Goal: Task Accomplishment & Management: Complete application form

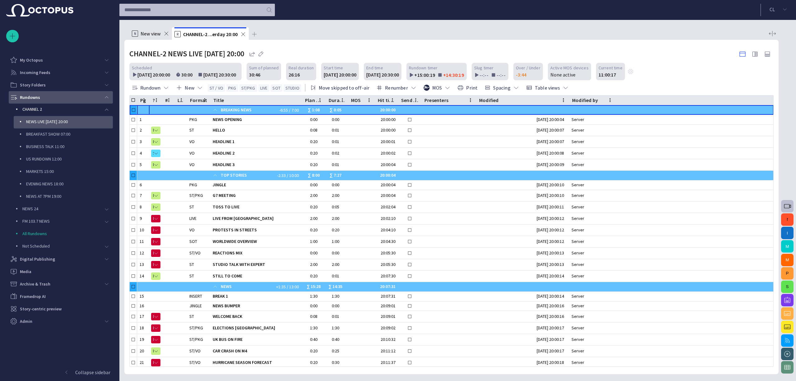
click at [57, 95] on div "Rundowns" at bounding box center [55, 97] width 90 height 10
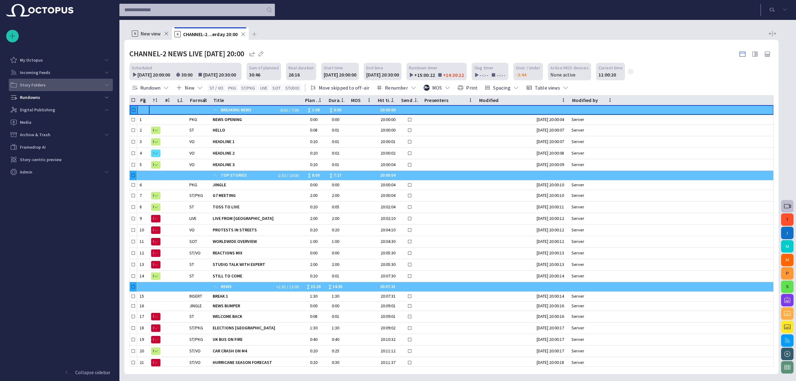
click at [106, 86] on span "main menu" at bounding box center [106, 84] width 5 height 5
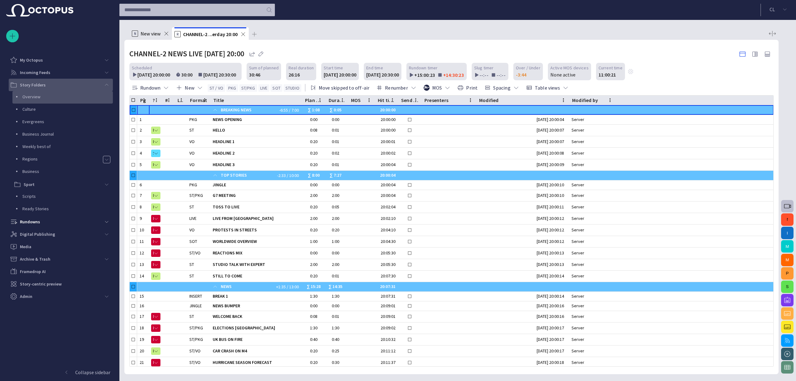
click at [90, 101] on div "Overview" at bounding box center [62, 97] width 100 height 12
click at [65, 109] on p "Culture" at bounding box center [67, 109] width 90 height 6
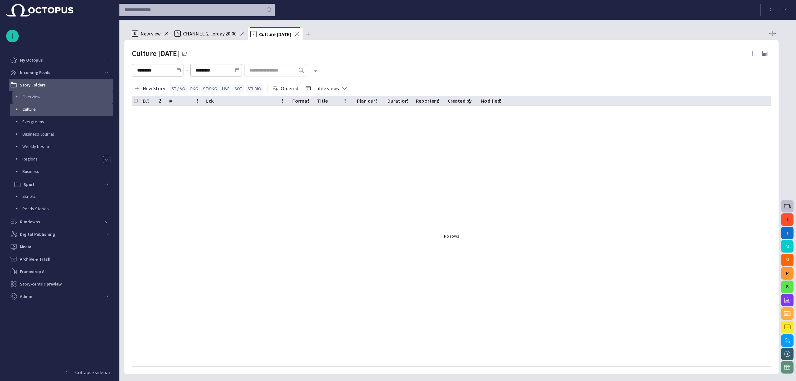
click at [53, 94] on p "Overview" at bounding box center [67, 97] width 90 height 6
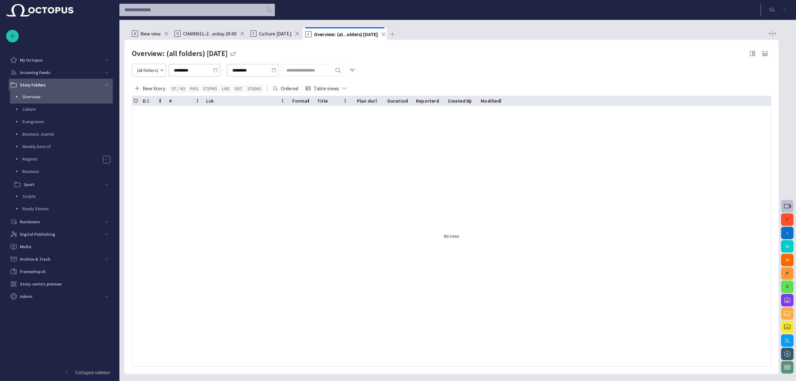
click at [31, 100] on div "Overview" at bounding box center [63, 96] width 99 height 9
click at [181, 89] on button "ST / VO" at bounding box center [178, 88] width 17 height 7
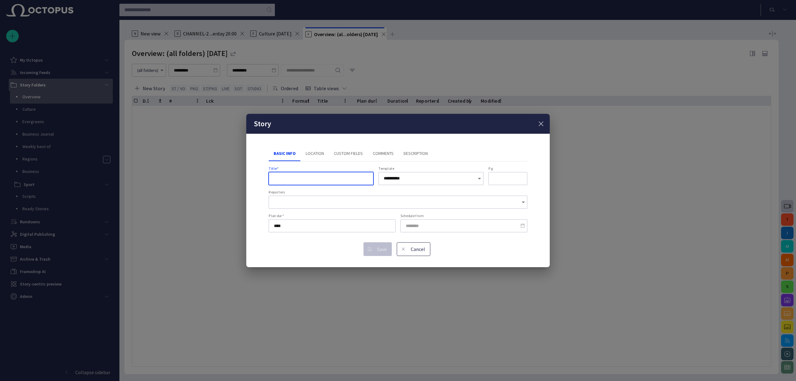
click at [538, 121] on span "button" at bounding box center [540, 123] width 7 height 7
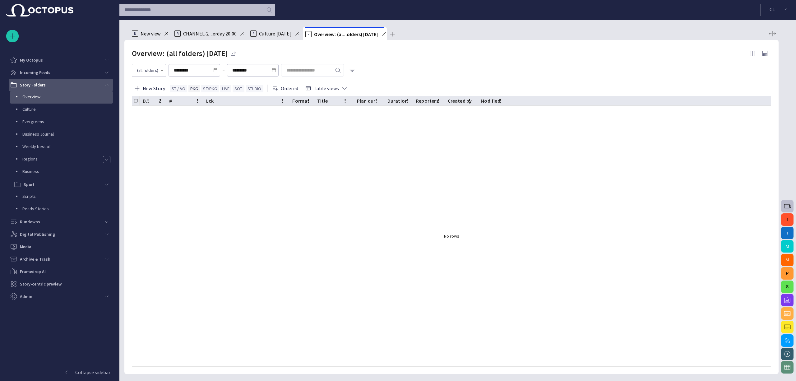
click at [193, 88] on button "PKG" at bounding box center [194, 88] width 12 height 7
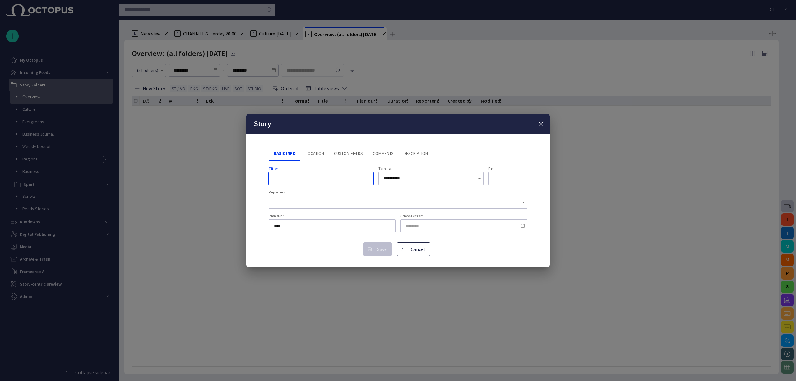
click at [314, 179] on input "Title   *" at bounding box center [321, 178] width 94 height 6
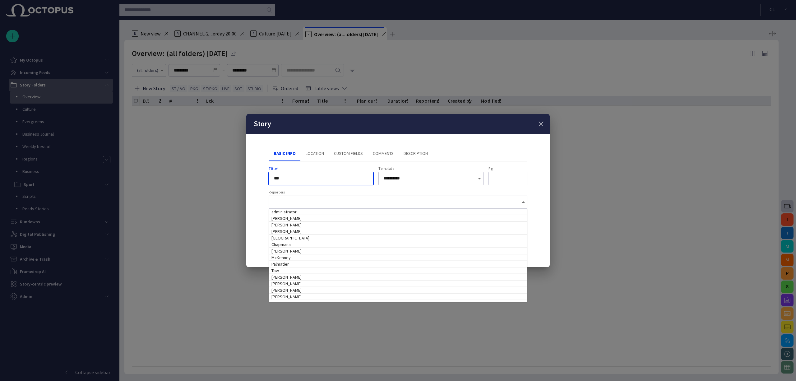
click at [356, 207] on div at bounding box center [398, 201] width 259 height 13
type input "***"
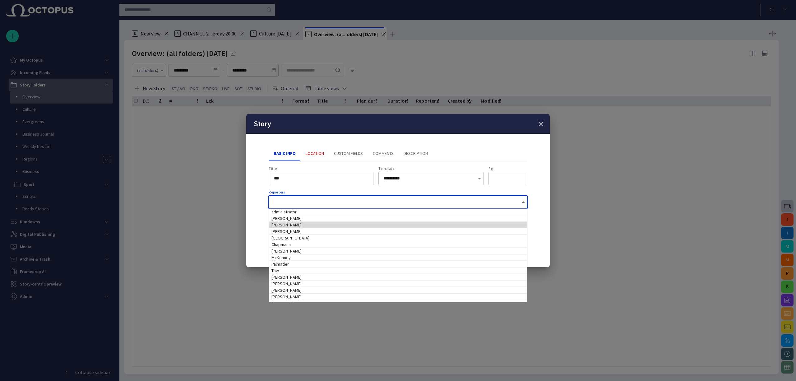
click at [342, 221] on td "[PERSON_NAME]" at bounding box center [398, 224] width 258 height 7
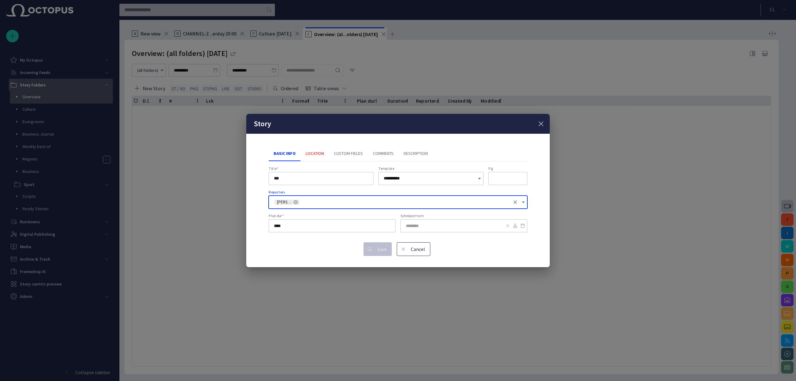
click at [467, 230] on div at bounding box center [463, 225] width 127 height 13
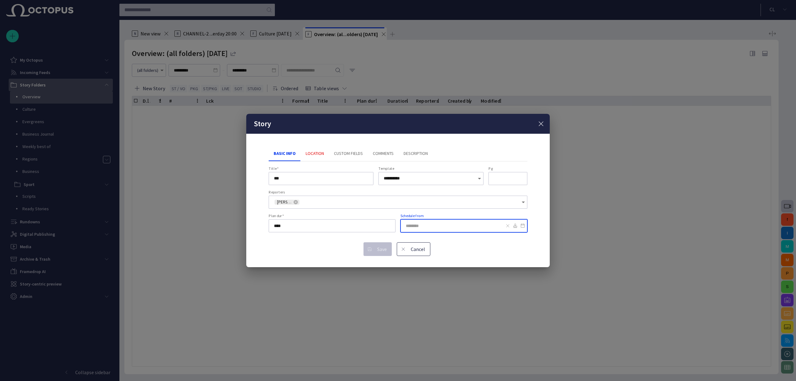
click at [469, 228] on input "Schedule from" at bounding box center [463, 226] width 114 height 6
click at [324, 153] on button "Location" at bounding box center [315, 153] width 28 height 15
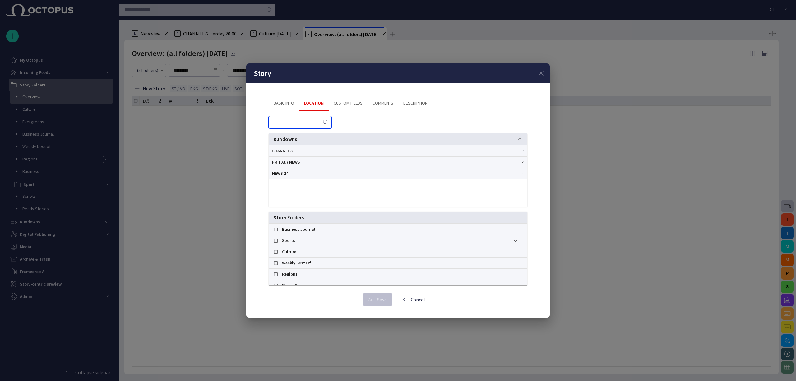
click at [309, 123] on input "text" at bounding box center [296, 122] width 44 height 6
click at [287, 105] on button "Basic Info" at bounding box center [284, 103] width 30 height 15
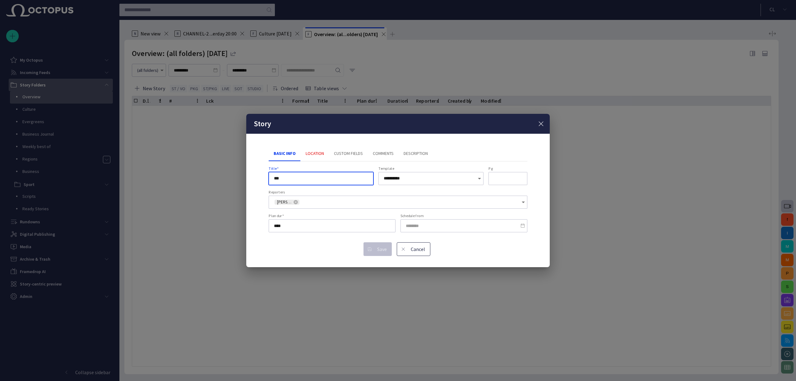
click at [543, 119] on div "Story" at bounding box center [397, 124] width 303 height 20
click at [539, 126] on span "button" at bounding box center [540, 123] width 7 height 7
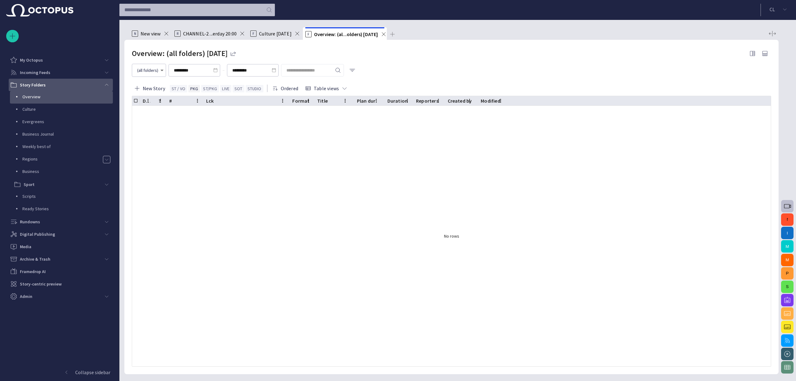
click at [193, 88] on button "PKG" at bounding box center [194, 88] width 12 height 7
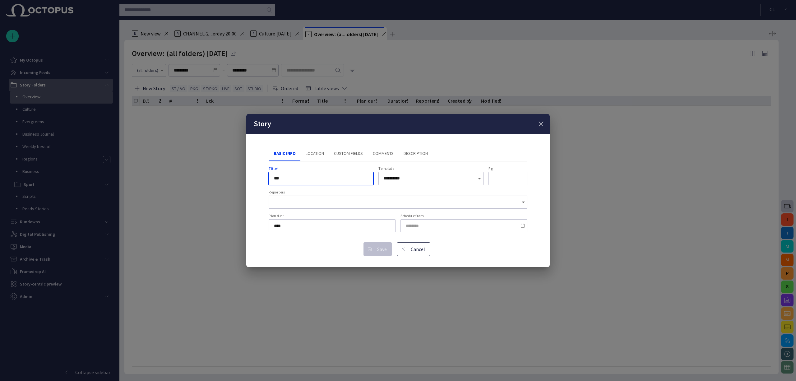
type input "***"
click at [305, 210] on div "**********" at bounding box center [398, 200] width 259 height 68
click at [321, 154] on button "Location" at bounding box center [315, 153] width 28 height 15
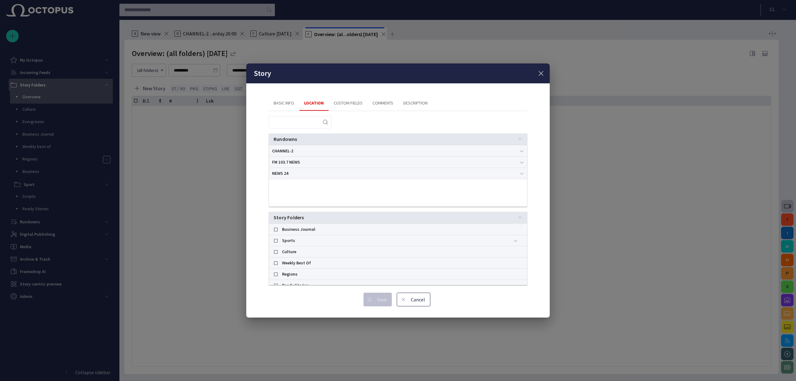
click at [540, 75] on span "button" at bounding box center [540, 73] width 7 height 7
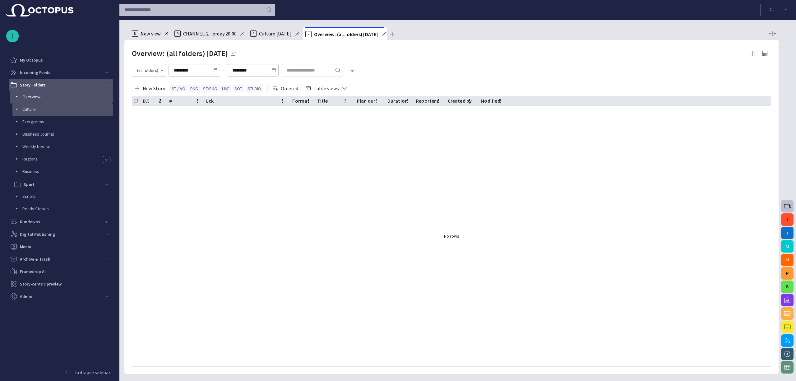
click at [37, 111] on p "Culture" at bounding box center [67, 109] width 90 height 6
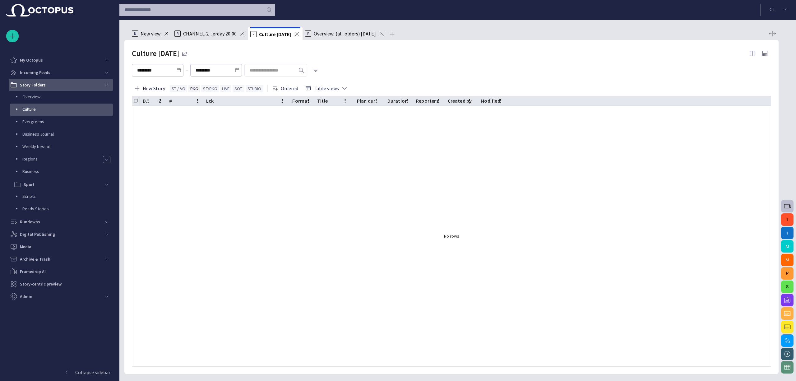
click at [195, 86] on button "PKG" at bounding box center [194, 88] width 12 height 7
type input "***"
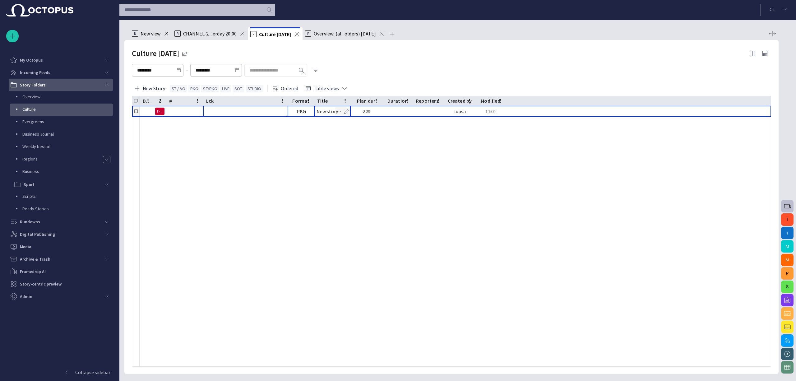
click at [272, 112] on div at bounding box center [245, 111] width 85 height 11
drag, startPoint x: 287, startPoint y: 101, endPoint x: 237, endPoint y: 103, distance: 49.8
click at [237, 103] on div at bounding box center [238, 101] width 3 height 10
drag, startPoint x: 237, startPoint y: 98, endPoint x: 226, endPoint y: 99, distance: 11.6
click at [226, 99] on div at bounding box center [227, 101] width 3 height 10
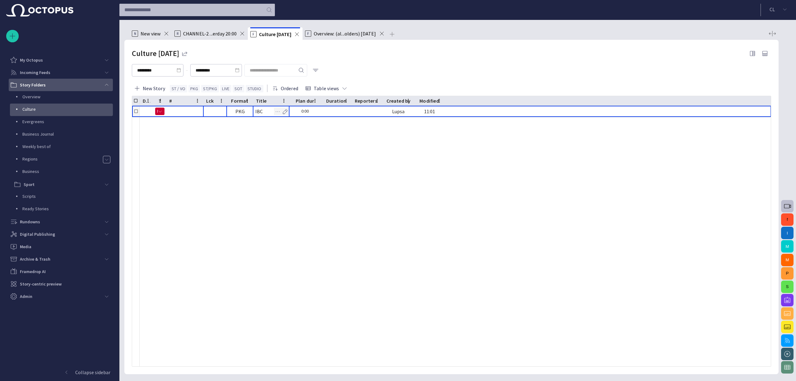
click at [267, 112] on div "IBC" at bounding box center [271, 111] width 37 height 11
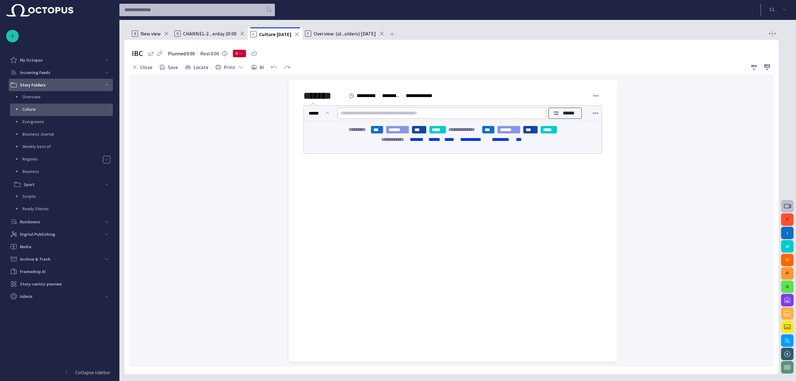
click at [56, 86] on div "Story Folders" at bounding box center [55, 85] width 90 height 10
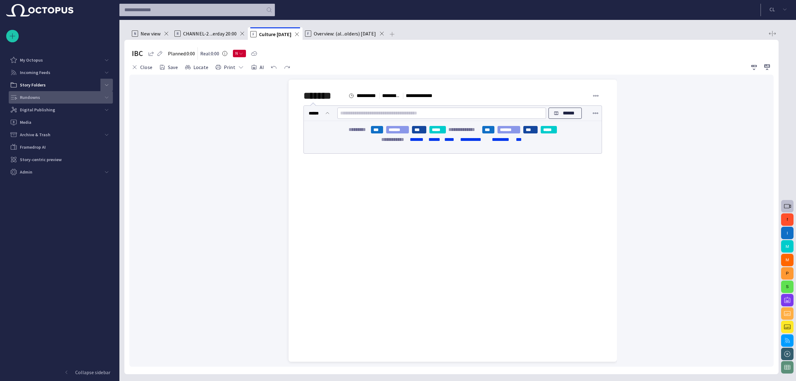
click at [47, 97] on div "Rundowns" at bounding box center [55, 97] width 90 height 10
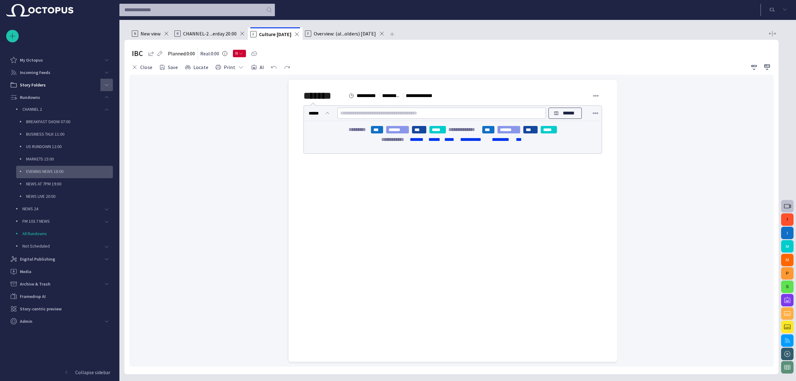
click at [67, 170] on p "EVENING NEWS 18:00" at bounding box center [69, 171] width 87 height 6
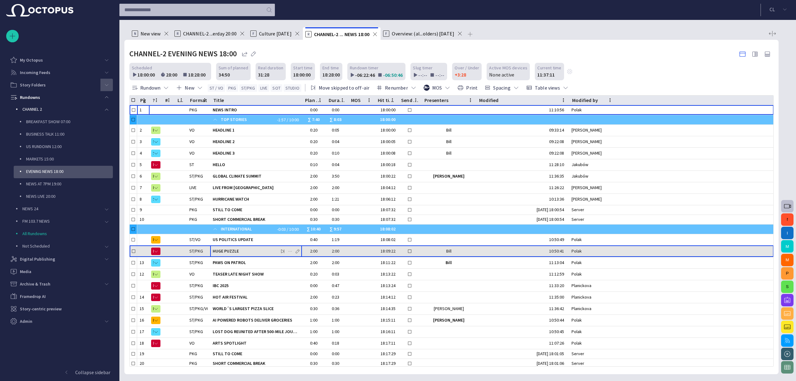
click at [257, 251] on span "HUGE PUZZLE" at bounding box center [256, 251] width 87 height 6
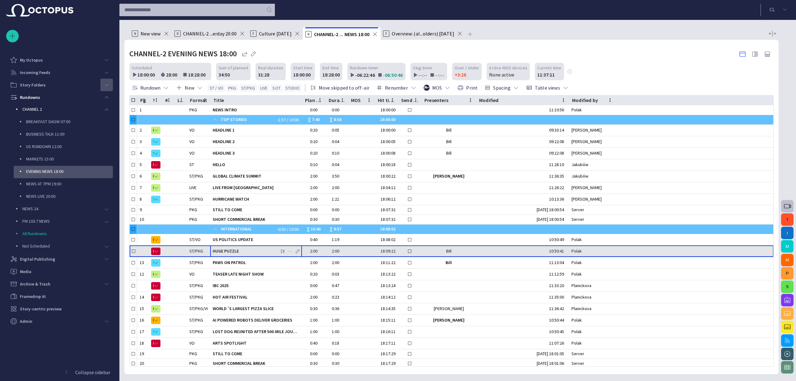
click at [258, 250] on span "HUGE PUZZLE" at bounding box center [256, 251] width 87 height 6
click at [252, 251] on span "HUGE PUZZLE" at bounding box center [256, 251] width 87 height 6
click at [252, 250] on span "HUGE PUZZLE" at bounding box center [256, 251] width 87 height 6
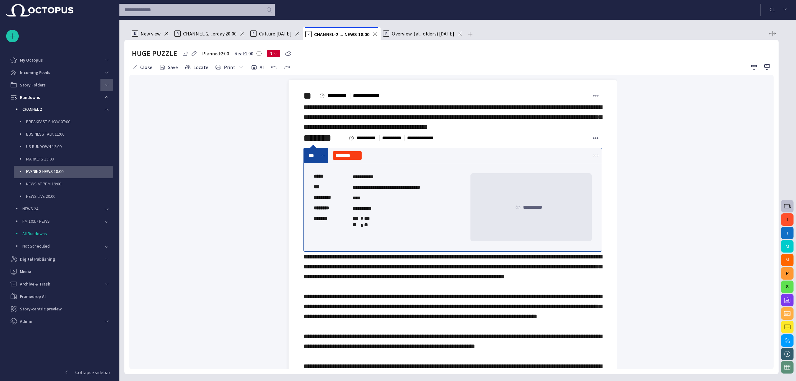
click at [431, 132] on div "**********" at bounding box center [452, 117] width 298 height 30
click at [431, 125] on span "**********" at bounding box center [452, 117] width 298 height 26
click at [146, 65] on button "Close" at bounding box center [141, 67] width 25 height 11
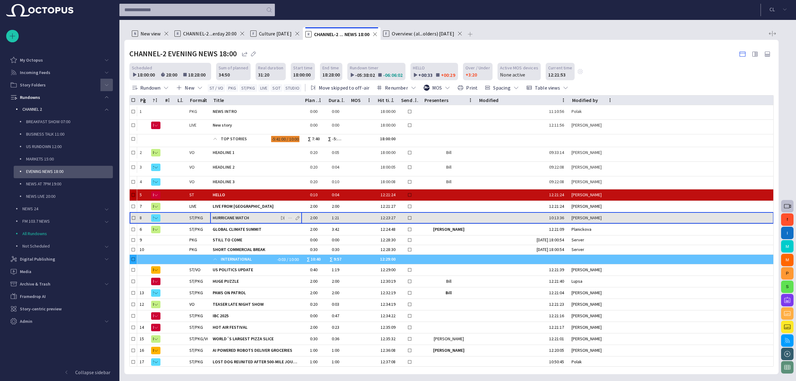
click at [245, 219] on span "HURRICANE WATCH" at bounding box center [256, 218] width 87 height 6
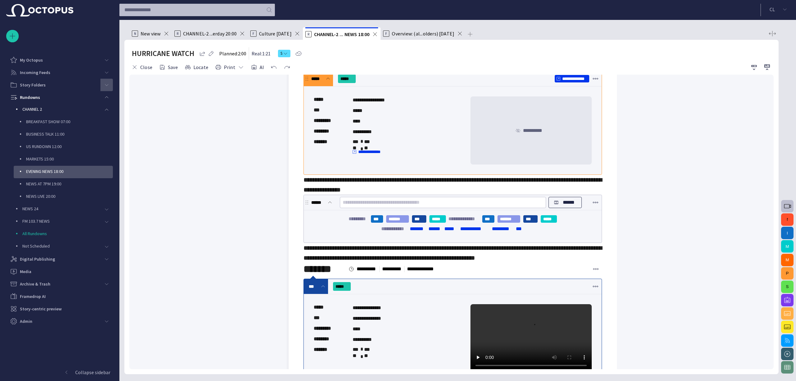
scroll to position [0, 0]
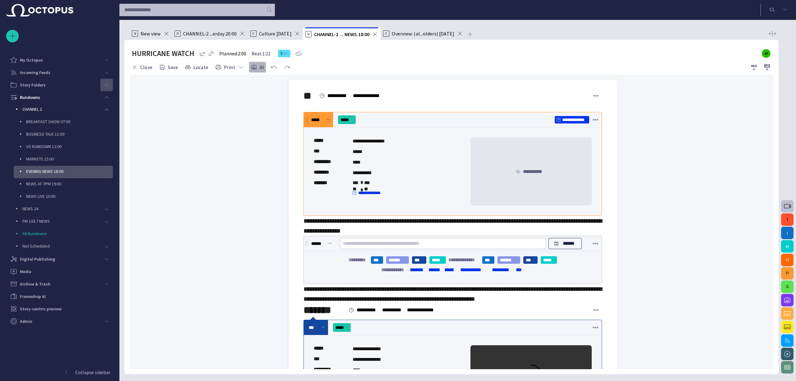
click at [251, 68] on span "button" at bounding box center [254, 67] width 6 height 6
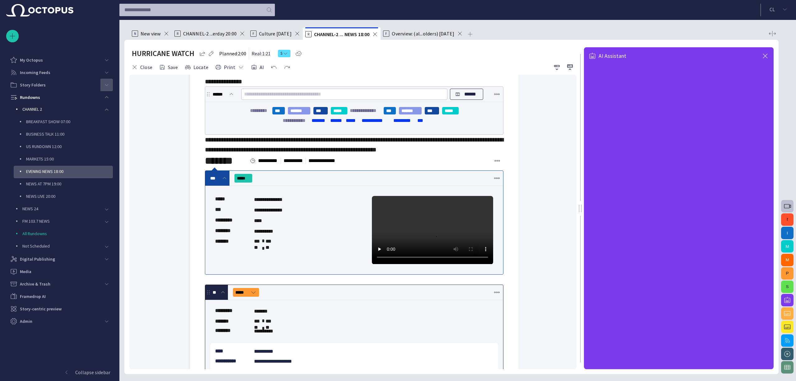
scroll to position [83, 0]
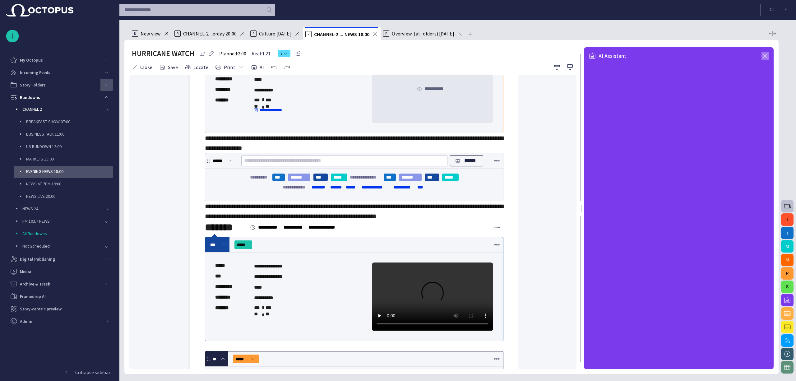
click at [764, 55] on span "button" at bounding box center [764, 55] width 7 height 7
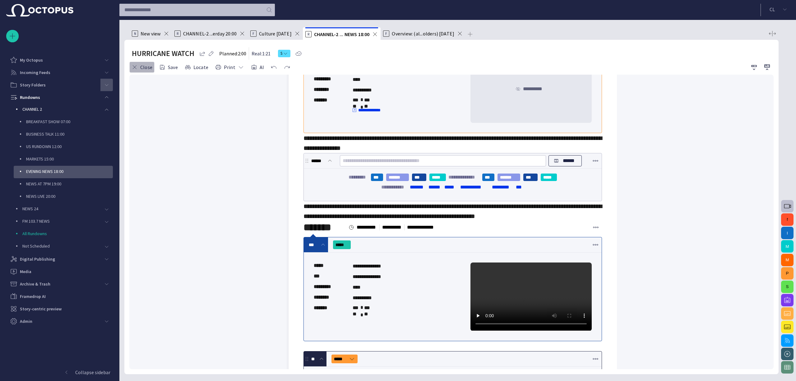
click at [147, 70] on button "Close" at bounding box center [141, 67] width 25 height 11
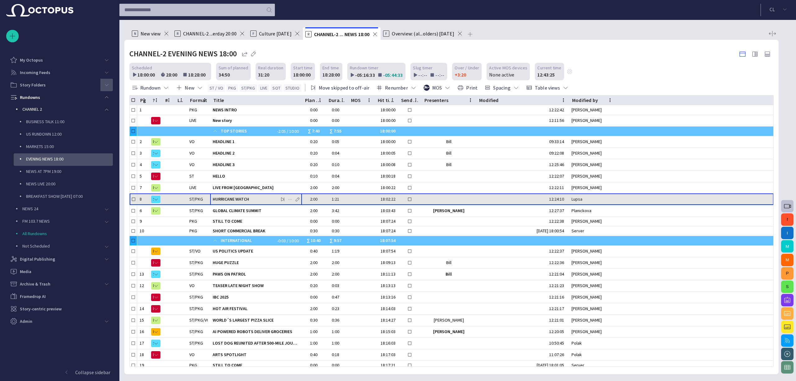
click at [246, 199] on span "HURRICANE WATCH" at bounding box center [256, 199] width 87 height 6
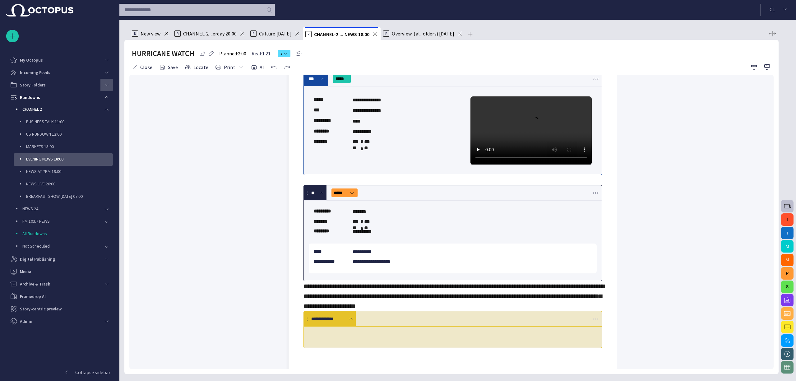
scroll to position [0, 0]
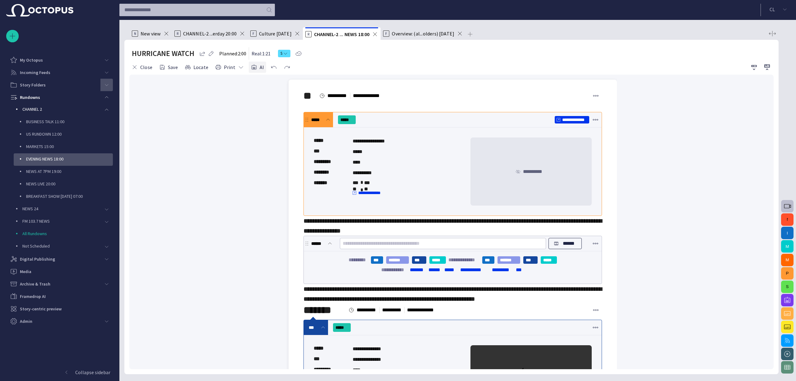
click at [257, 66] on button "AI" at bounding box center [257, 67] width 17 height 11
